Goal: Transaction & Acquisition: Purchase product/service

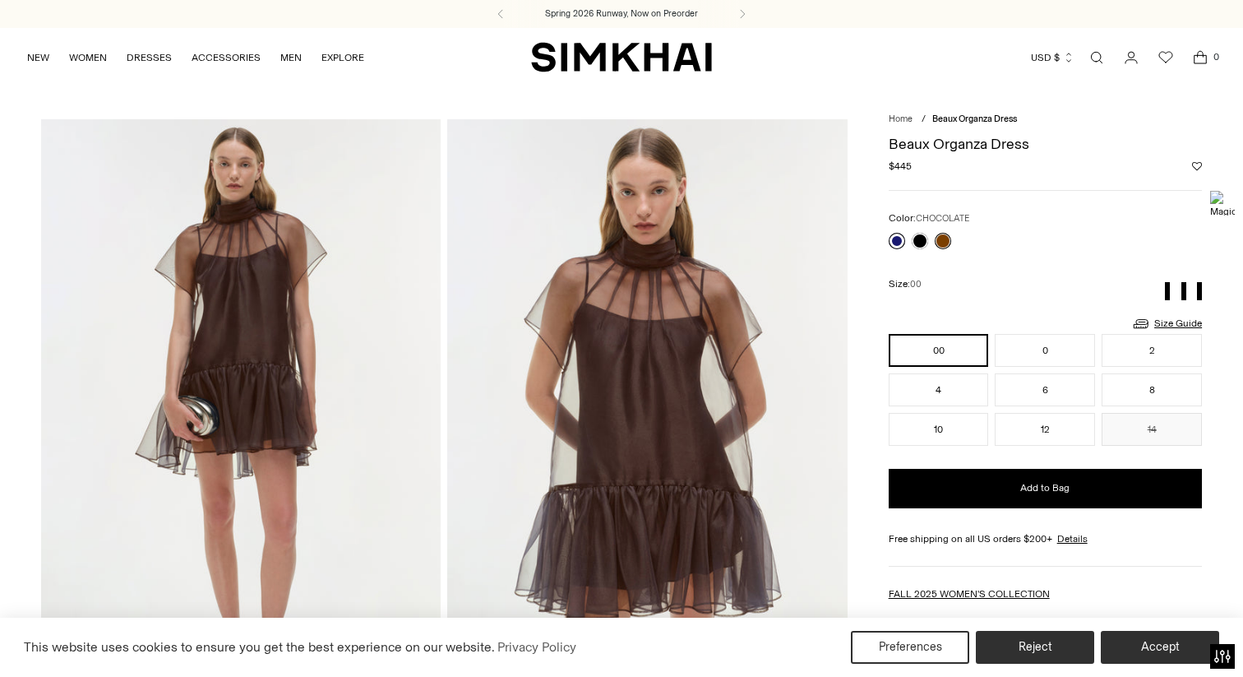
click at [895, 238] on link at bounding box center [897, 241] width 16 height 16
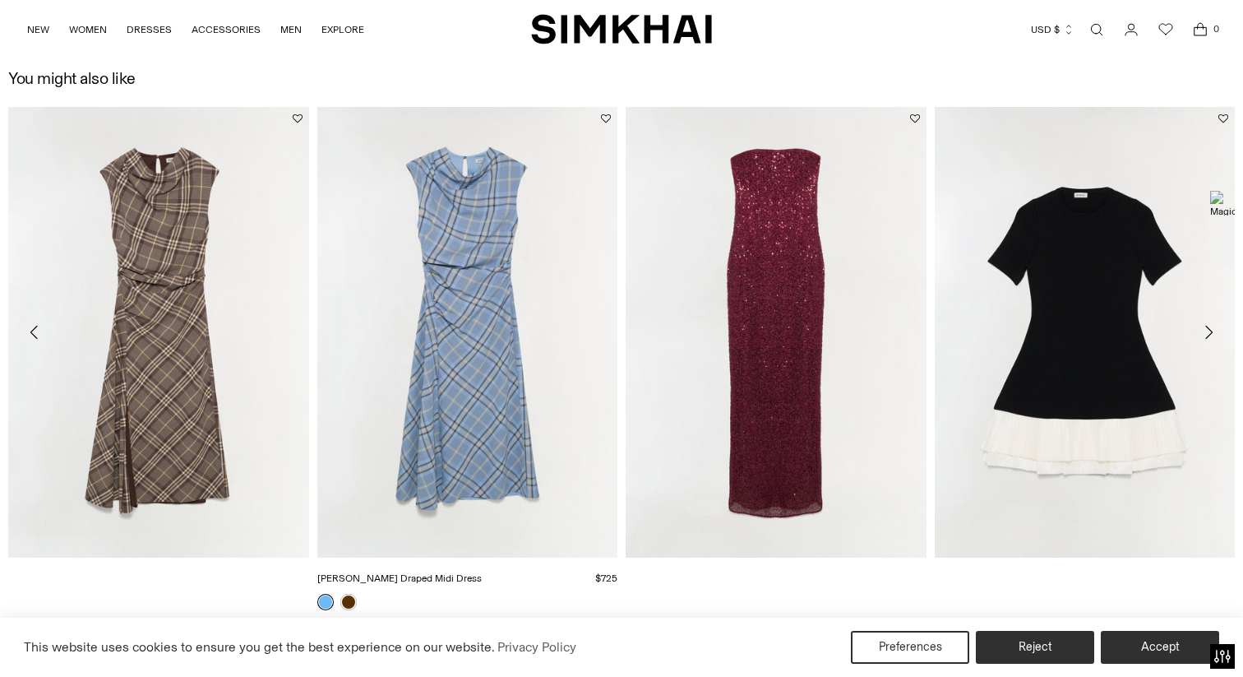
scroll to position [2488, 0]
